Goal: Transaction & Acquisition: Purchase product/service

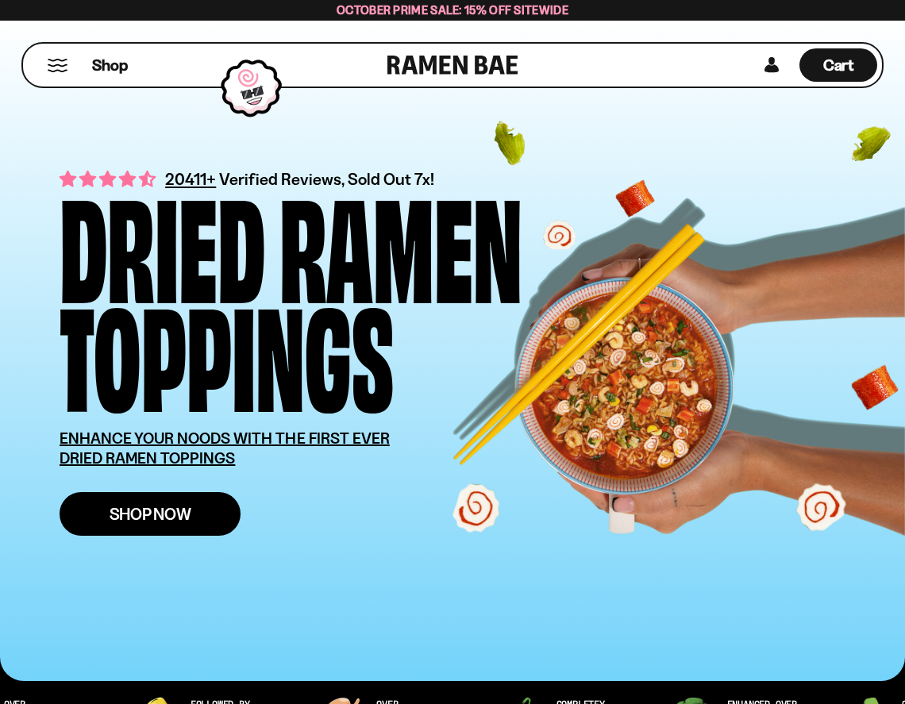
click at [106, 513] on link "Shop Now" at bounding box center [150, 514] width 181 height 44
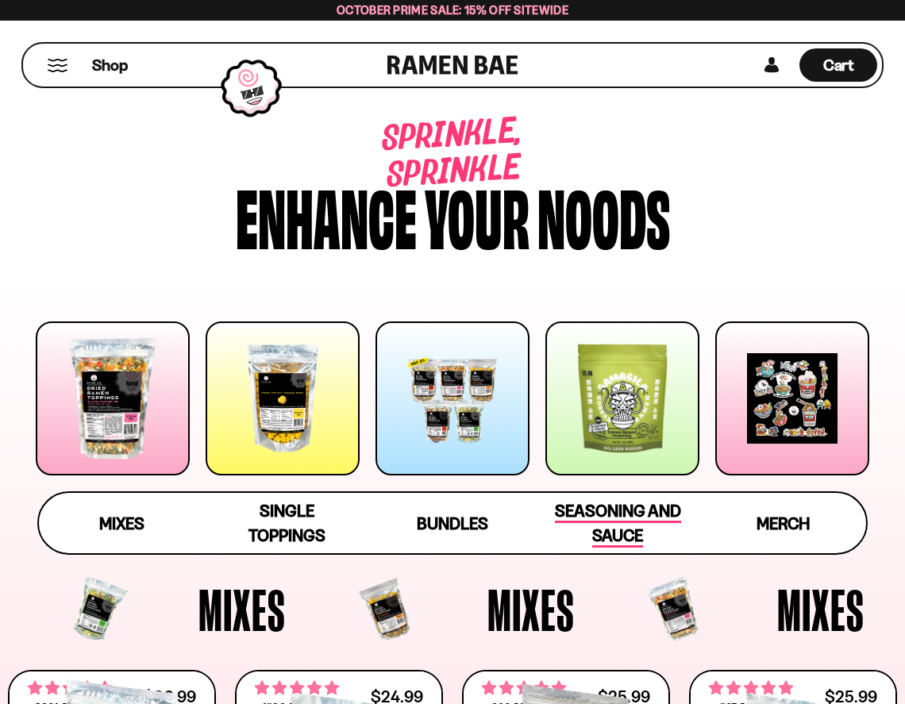
click at [598, 505] on span "Seasoning and Sauce" at bounding box center [618, 524] width 126 height 47
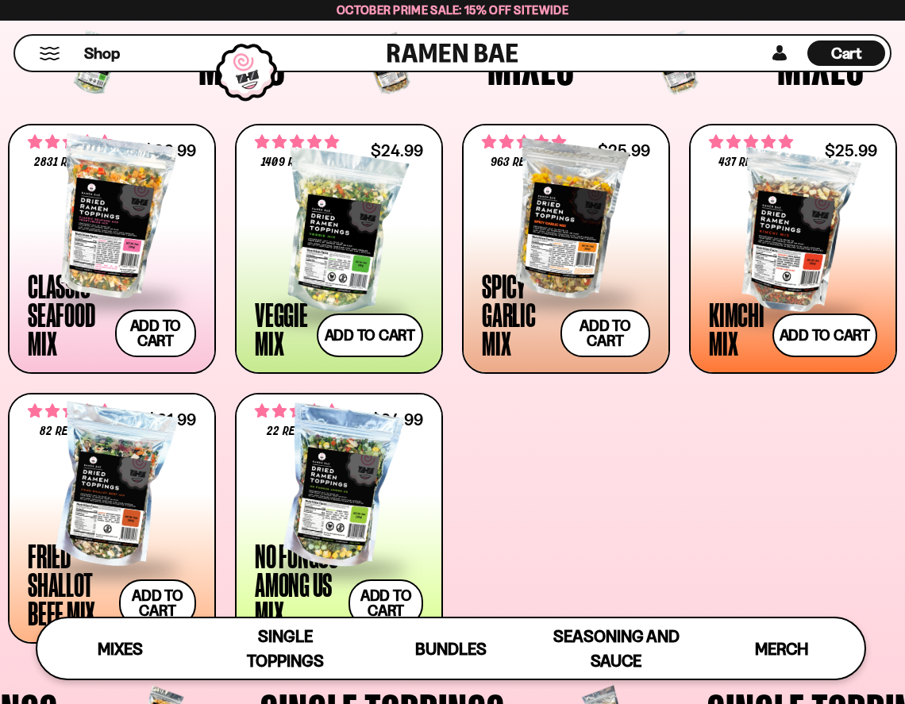
scroll to position [525, 0]
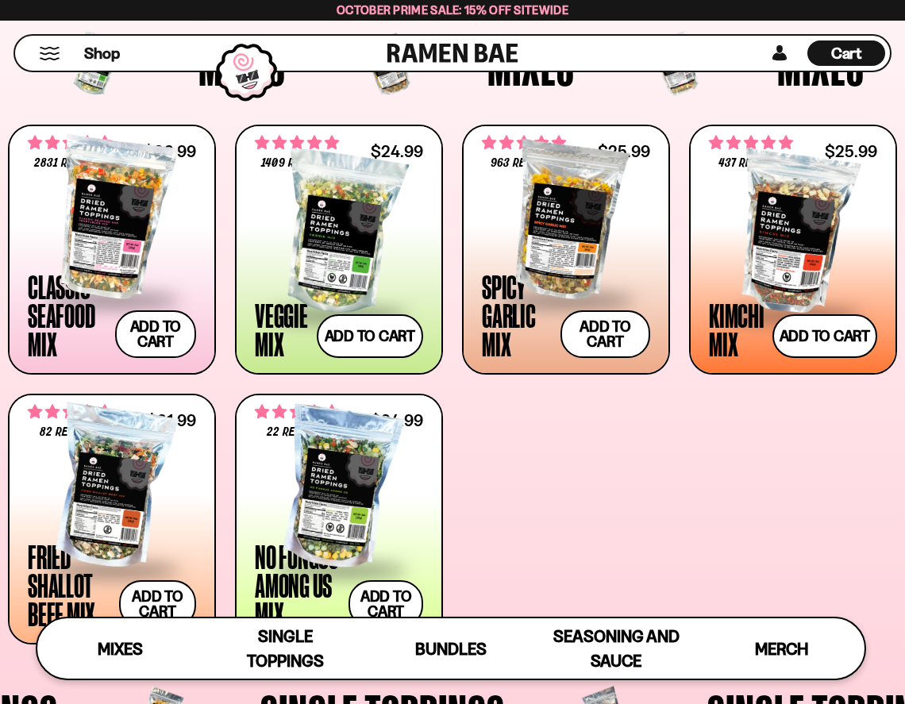
click at [167, 238] on div at bounding box center [112, 218] width 168 height 159
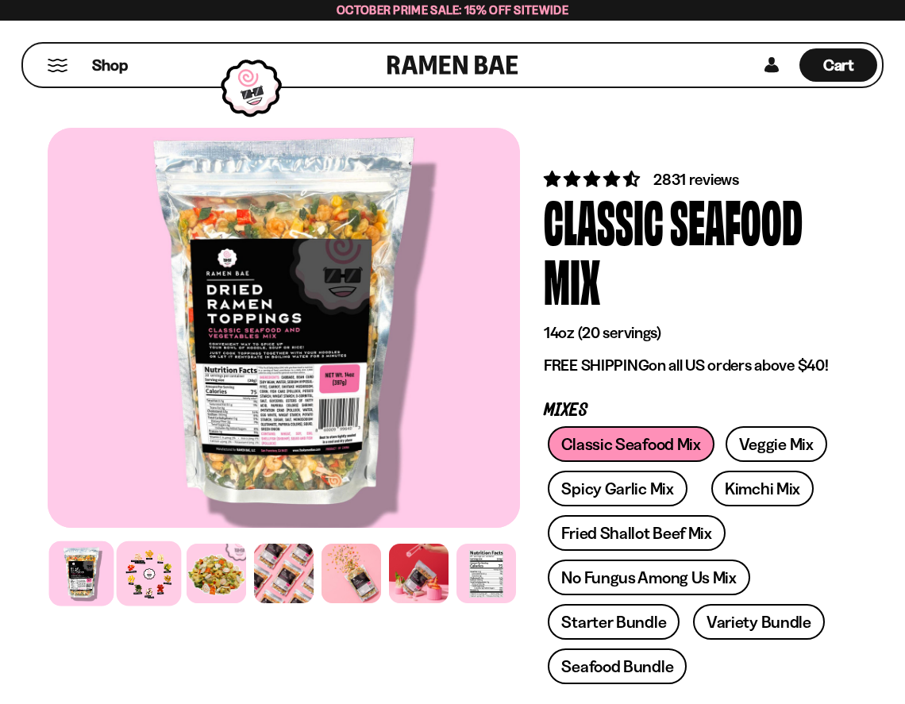
click at [145, 571] on div at bounding box center [149, 573] width 65 height 65
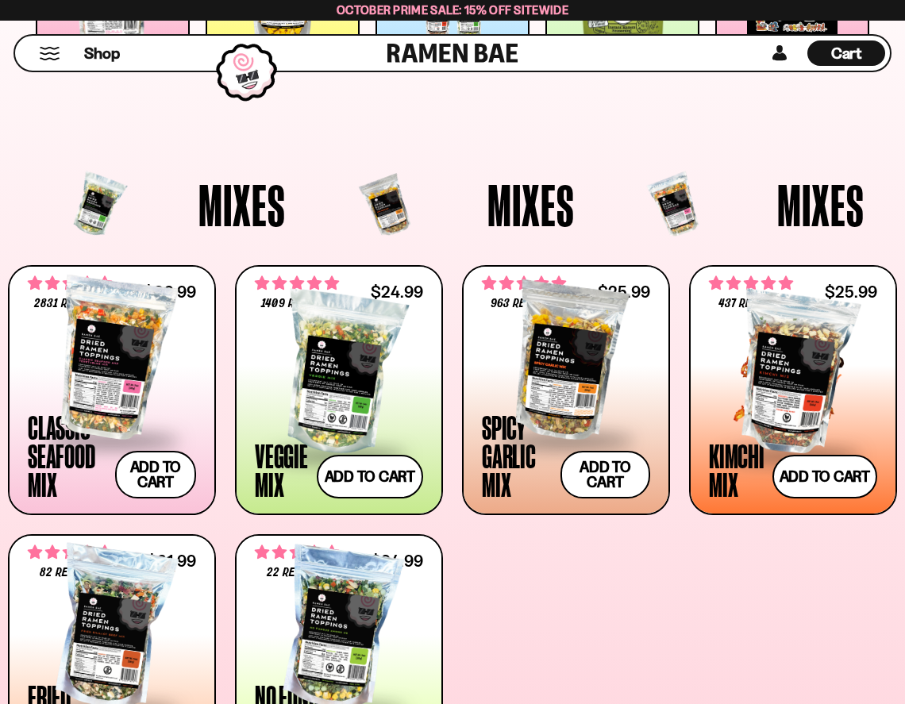
scroll to position [367, 0]
